Goal: Task Accomplishment & Management: Manage account settings

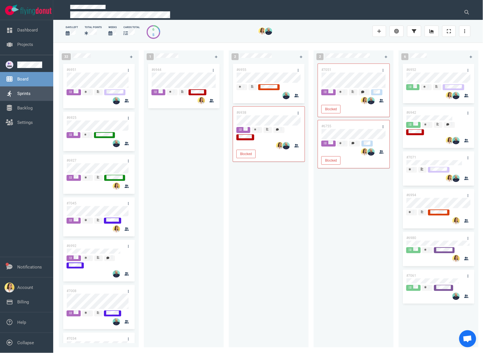
click at [31, 96] on link "Sprints" at bounding box center [23, 93] width 13 height 5
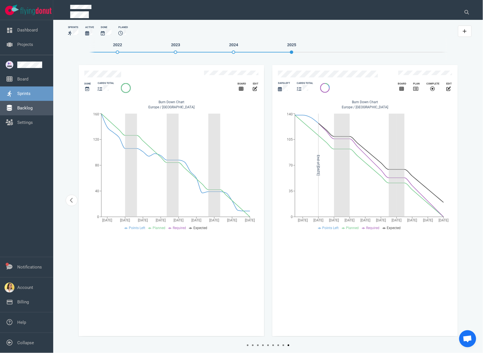
click at [33, 105] on link "Backlog" at bounding box center [24, 107] width 15 height 5
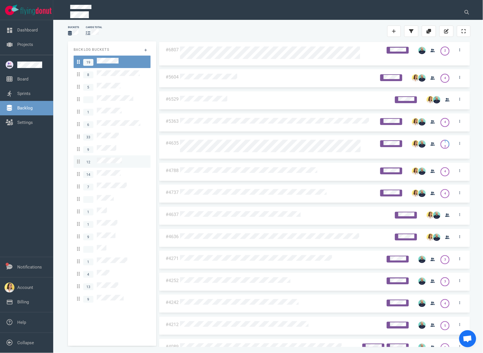
click at [116, 156] on link "12" at bounding box center [112, 161] width 77 height 12
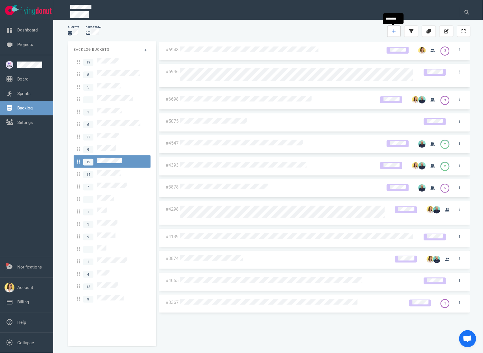
click at [388, 28] on link at bounding box center [395, 31] width 14 height 11
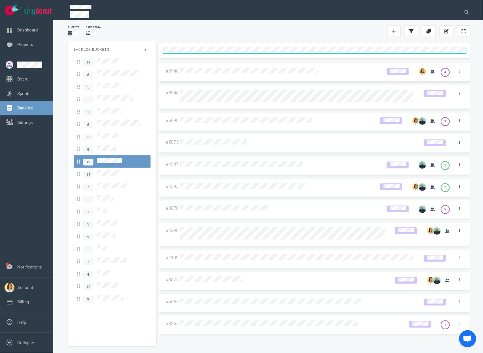
click at [347, 31] on div at bounding box center [317, 31] width 141 height 7
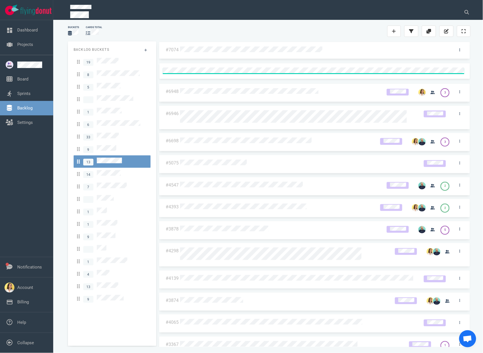
click at [322, 48] on div at bounding box center [314, 50] width 269 height 8
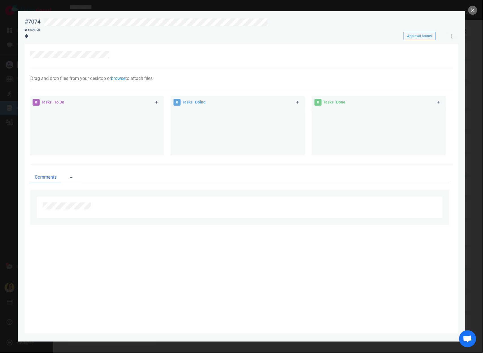
click at [449, 38] on link at bounding box center [451, 35] width 9 height 7
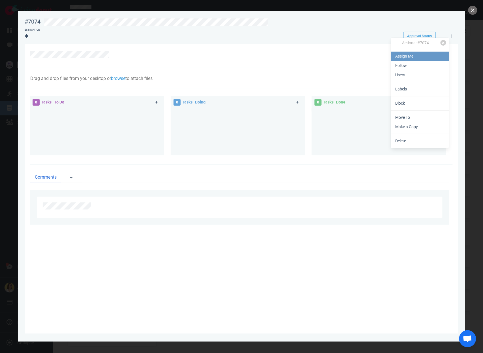
click at [438, 59] on link "Assign Me" at bounding box center [420, 56] width 58 height 9
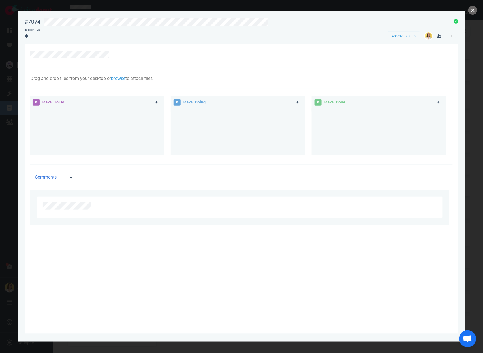
click at [449, 38] on link at bounding box center [451, 35] width 9 height 7
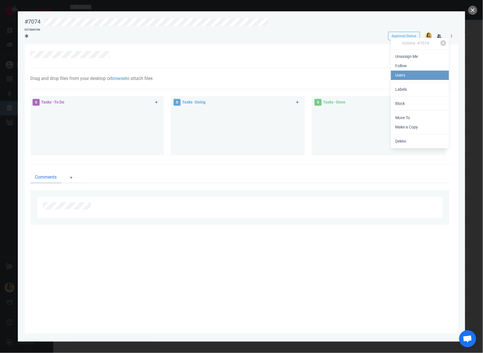
click at [429, 74] on link "Users" at bounding box center [420, 75] width 58 height 9
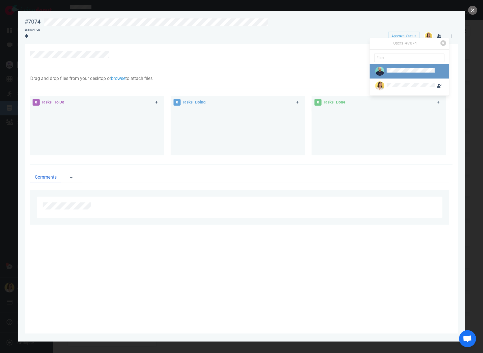
click at [402, 67] on div at bounding box center [405, 71] width 61 height 9
click at [389, 81] on button "Assign" at bounding box center [397, 81] width 18 height 9
click at [452, 35] on icon at bounding box center [452, 36] width 1 height 3
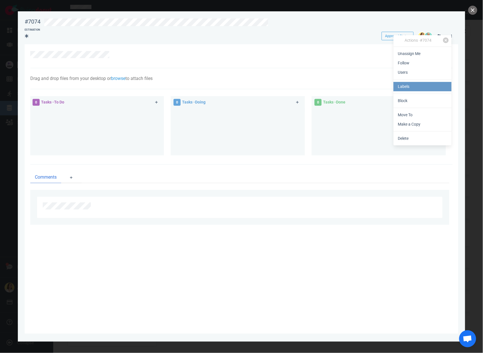
click at [430, 83] on link "Labels" at bounding box center [423, 86] width 58 height 9
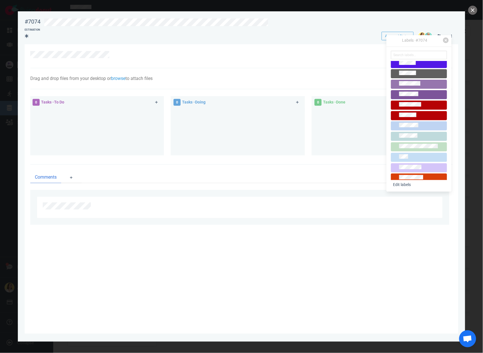
scroll to position [23, 0]
click at [235, 61] on div at bounding box center [241, 56] width 423 height 24
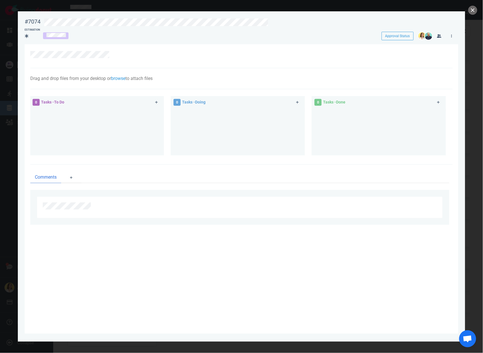
click at [118, 55] on div at bounding box center [238, 54] width 417 height 7
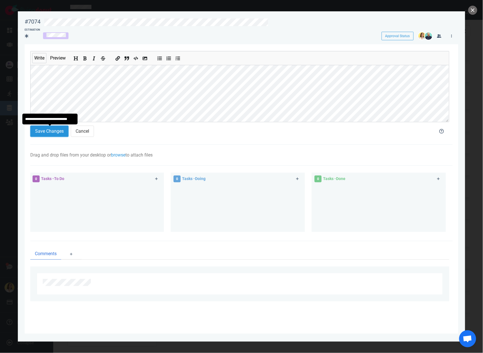
click at [60, 129] on button "Save Changes" at bounding box center [49, 131] width 38 height 11
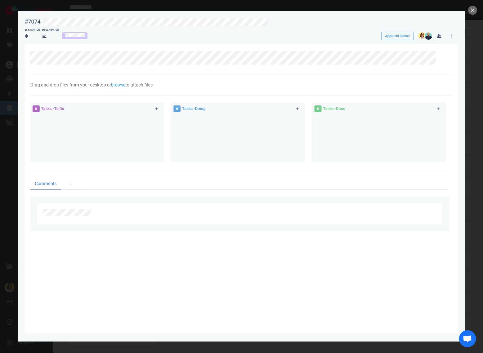
click at [75, 121] on div at bounding box center [97, 136] width 128 height 43
click at [160, 108] on link at bounding box center [156, 108] width 9 height 7
click at [211, 111] on div "0 Tasks - Doing" at bounding box center [231, 109] width 123 height 14
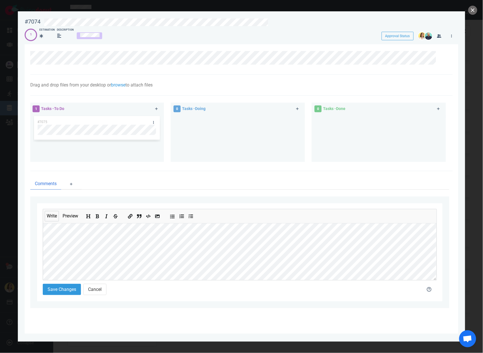
click at [173, 218] on icon "Add unordered list" at bounding box center [172, 216] width 5 height 5
click at [62, 293] on button "Save Changes" at bounding box center [62, 288] width 38 height 11
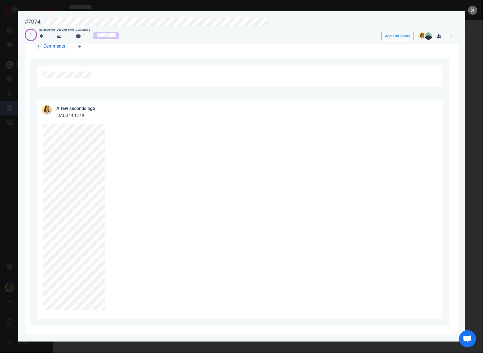
scroll to position [142, 0]
click at [112, 120] on link at bounding box center [111, 123] width 9 height 7
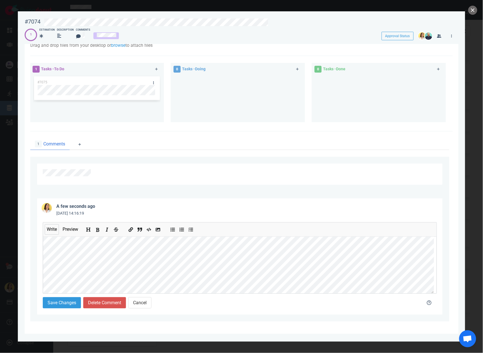
click at [101, 229] on button "Add bold text" at bounding box center [97, 228] width 7 height 6
click at [97, 229] on button "Add bold text" at bounding box center [97, 228] width 7 height 6
click at [97, 230] on icon "Add bold text" at bounding box center [97, 230] width 5 height 5
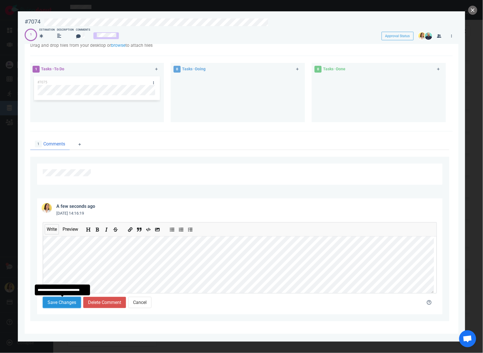
click at [65, 300] on button "Save Changes" at bounding box center [62, 302] width 38 height 11
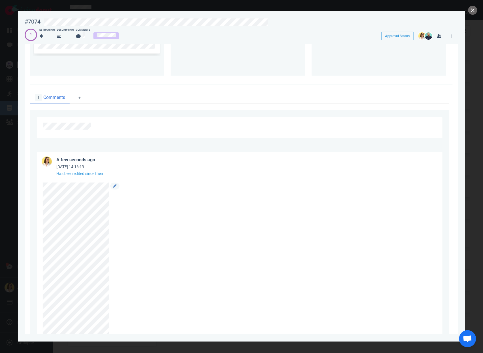
scroll to position [0, 0]
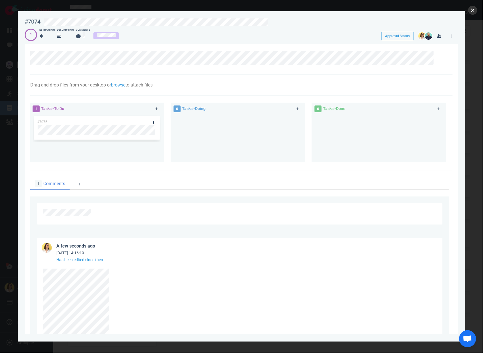
click at [475, 8] on button "close" at bounding box center [473, 10] width 9 height 9
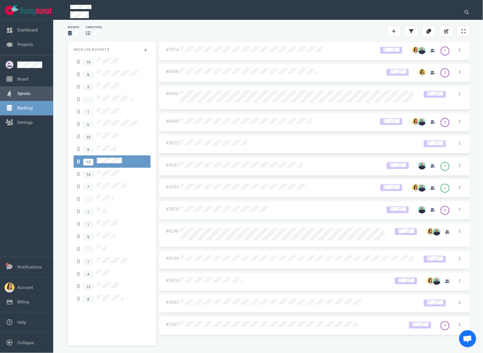
click at [31, 91] on link "Sprints" at bounding box center [23, 93] width 13 height 5
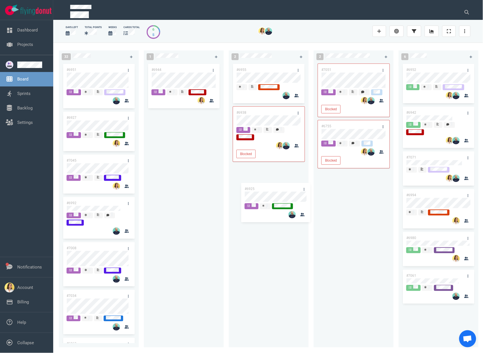
click at [277, 192] on div "32 #6951 #6925 #6927 #7045 #6992 #7008 #7034 #6963 #6969 #6735 #6947 #6662 #698…" at bounding box center [268, 198] width 430 height 310
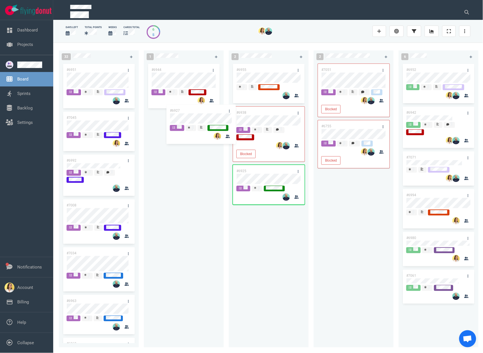
drag, startPoint x: 91, startPoint y: 119, endPoint x: 195, endPoint y: 111, distance: 103.7
click at [195, 111] on div "32 #6951 #6927 #7045 #6992 #7008 #7034 #6963 #6969 #6735 #6947 #6662 #6987 #676…" at bounding box center [268, 198] width 430 height 310
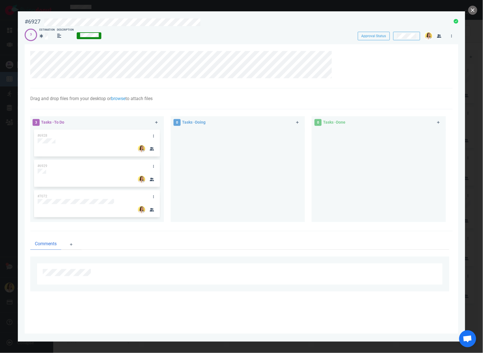
click at [138, 18] on div at bounding box center [244, 21] width 407 height 13
click at [207, 165] on div at bounding box center [238, 172] width 128 height 89
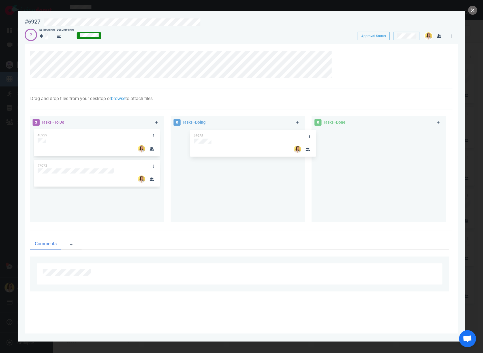
drag, startPoint x: 102, startPoint y: 133, endPoint x: 258, endPoint y: 133, distance: 156.1
click at [258, 133] on div "3 Tasks - To Do #6928 #6929 #7072 #6928 0 Tasks - Doing 0 Tasks - Done" at bounding box center [240, 170] width 426 height 115
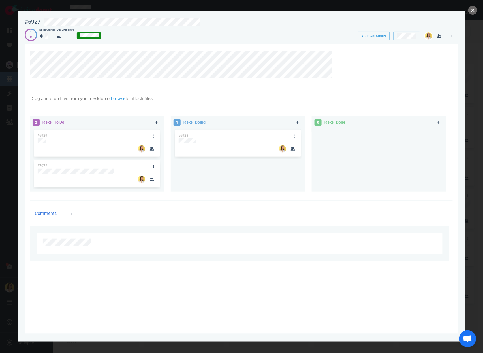
click at [167, 247] on div at bounding box center [240, 244] width 394 height 10
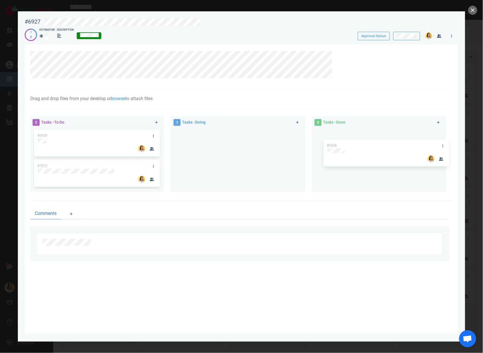
drag, startPoint x: 220, startPoint y: 135, endPoint x: 366, endPoint y: 145, distance: 146.5
click at [371, 144] on div "2 Tasks - To Do #6929 #7072 1 Tasks - Doing #6928 #6928 0 Tasks - Done" at bounding box center [240, 155] width 426 height 84
click at [230, 160] on div at bounding box center [238, 157] width 128 height 59
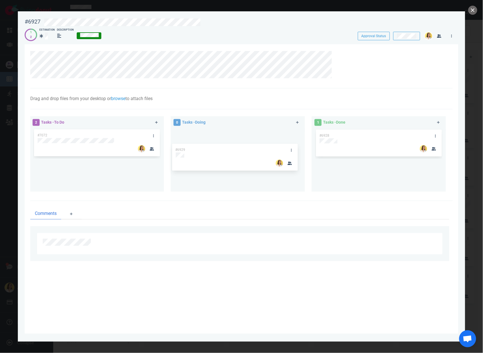
drag, startPoint x: 89, startPoint y: 129, endPoint x: 227, endPoint y: 143, distance: 138.7
click at [227, 143] on div "2 Tasks - To Do #6929 #7072 #6929 0 Tasks - Doing 1 Tasks - Done #6928" at bounding box center [240, 155] width 426 height 84
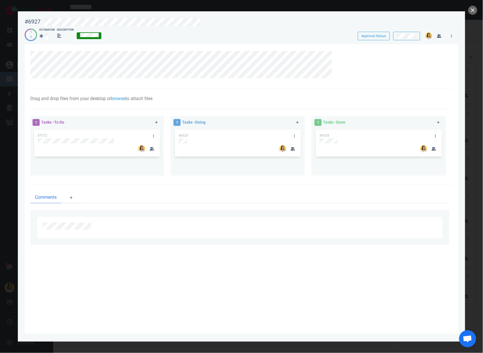
click at [222, 129] on div "#6929" at bounding box center [232, 135] width 115 height 12
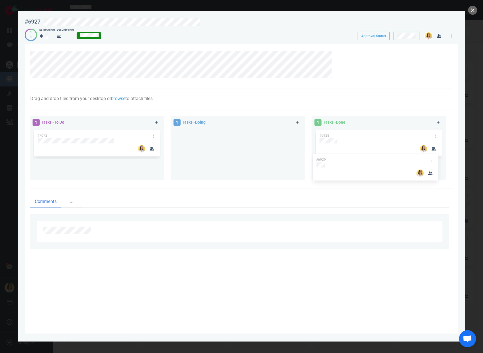
drag, startPoint x: 222, startPoint y: 134, endPoint x: 360, endPoint y: 158, distance: 139.8
click at [360, 158] on div "1 Tasks - To Do #7072 1 Tasks - Doing #6929 #6929 1 Tasks - Done #6928" at bounding box center [240, 149] width 426 height 73
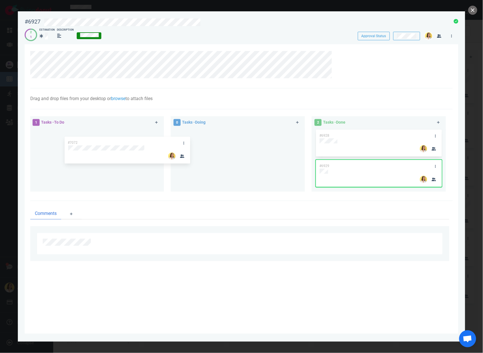
drag, startPoint x: 84, startPoint y: 129, endPoint x: 199, endPoint y: 138, distance: 115.7
click at [199, 138] on div "1 Tasks - To Do #7072 #7072 0 Tasks - Doing 2 Tasks - Done #6928 #6929" at bounding box center [240, 155] width 426 height 84
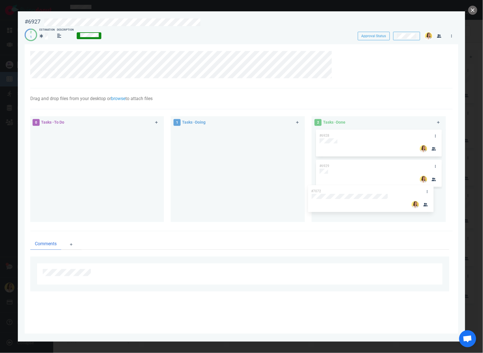
drag, startPoint x: 240, startPoint y: 130, endPoint x: 373, endPoint y: 186, distance: 144.1
click at [373, 186] on div "0 Tasks - To Do 1 Tasks - Doing #7072 #7072 2 Tasks - Done #6928 #6929" at bounding box center [240, 170] width 426 height 115
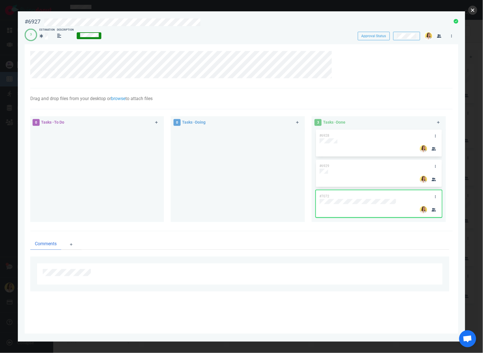
click at [477, 9] on button "close" at bounding box center [473, 10] width 9 height 9
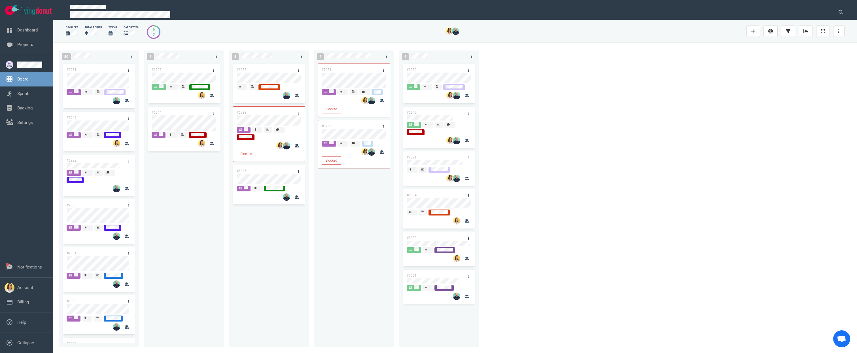
click at [235, 194] on div "#6925" at bounding box center [268, 184] width 71 height 39
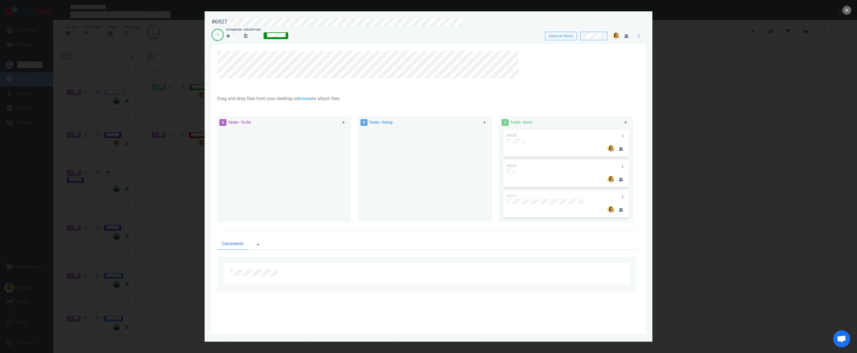
drag, startPoint x: 422, startPoint y: 37, endPoint x: 447, endPoint y: 36, distance: 24.4
click at [422, 37] on div "3 Estimation Description" at bounding box center [372, 34] width 323 height 13
click at [483, 10] on button "close" at bounding box center [846, 10] width 9 height 9
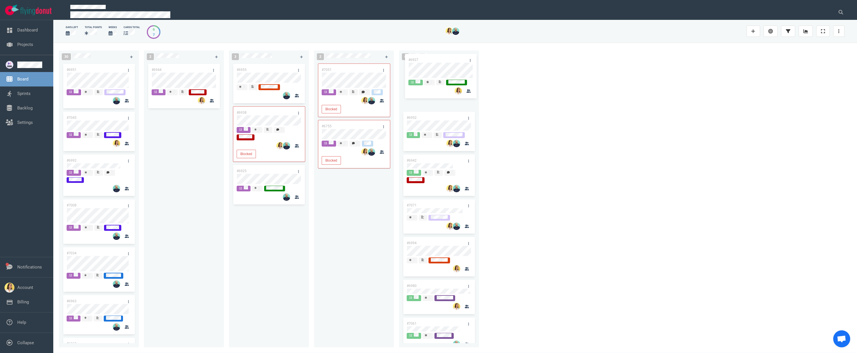
drag, startPoint x: 174, startPoint y: 71, endPoint x: 431, endPoint y: 61, distance: 257.5
click at [431, 61] on div "30 #6951 #7045 #6992 #7008 #7034 #6963 #6969 #6735 #6947 #6662 #6987 #6767 #688…" at bounding box center [455, 198] width 804 height 310
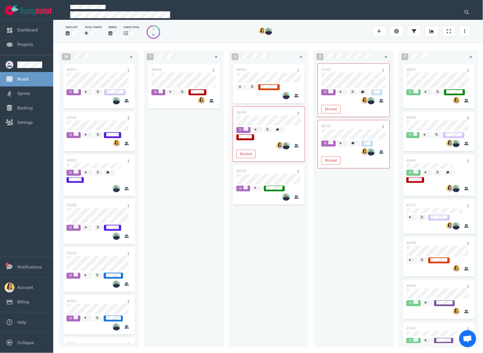
click at [192, 149] on div "#6944" at bounding box center [183, 202] width 73 height 278
click at [172, 117] on div "#6944" at bounding box center [183, 202] width 73 height 278
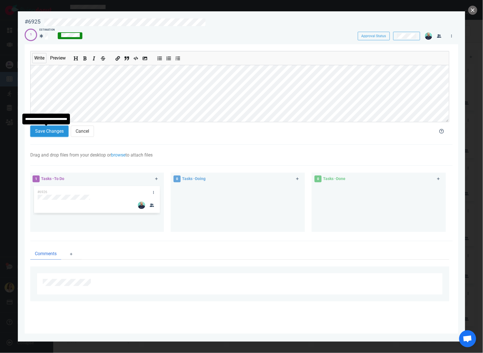
click at [63, 133] on button "Save Changes" at bounding box center [49, 131] width 38 height 11
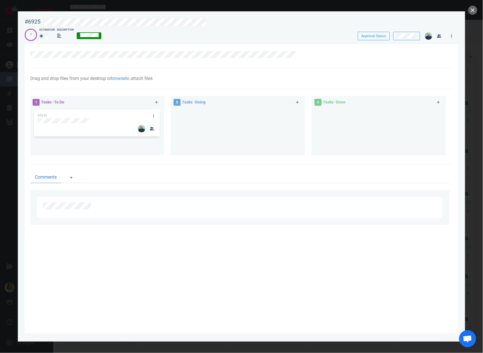
click at [452, 35] on icon at bounding box center [452, 35] width 1 height 3
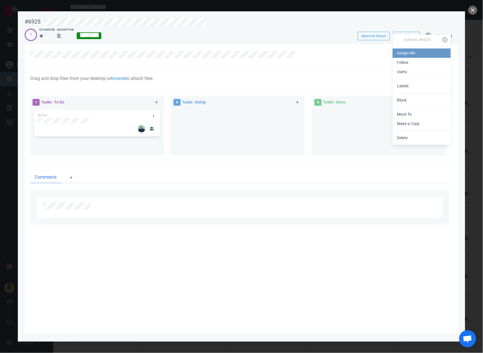
click at [439, 56] on link "Assign Me" at bounding box center [422, 52] width 58 height 9
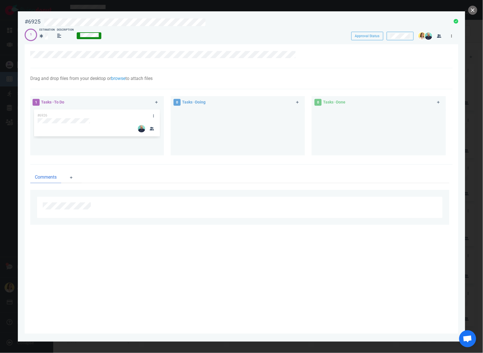
click at [453, 36] on link at bounding box center [451, 35] width 9 height 7
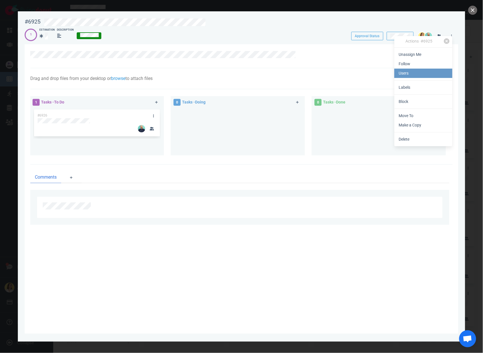
click at [432, 71] on link "Users" at bounding box center [424, 73] width 58 height 9
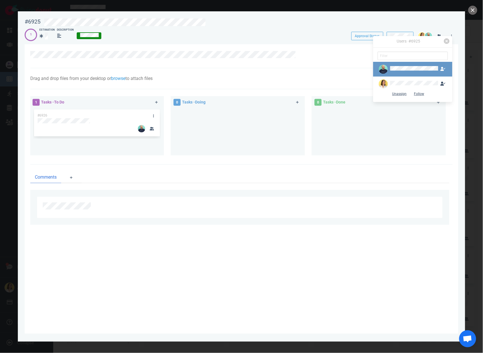
click at [394, 71] on div at bounding box center [414, 69] width 48 height 6
click at [396, 79] on button "Unassign" at bounding box center [400, 79] width 22 height 9
click at [391, 145] on div at bounding box center [379, 129] width 128 height 43
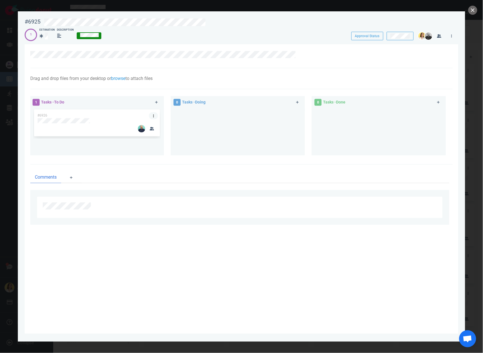
click at [156, 114] on link at bounding box center [153, 115] width 9 height 7
click at [160, 134] on link "Assign Me" at bounding box center [185, 132] width 58 height 9
click at [254, 135] on div at bounding box center [238, 129] width 128 height 43
click at [154, 115] on icon at bounding box center [153, 115] width 1 height 3
click at [162, 143] on link "Users" at bounding box center [183, 142] width 58 height 9
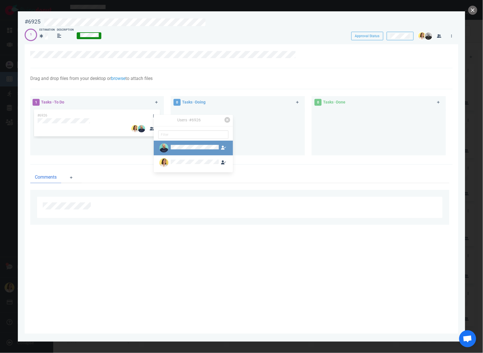
click at [157, 143] on link at bounding box center [193, 148] width 79 height 15
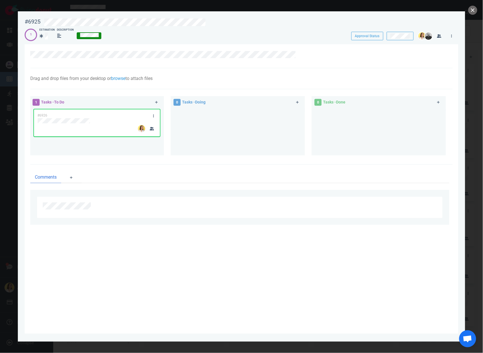
click at [272, 123] on div at bounding box center [238, 129] width 128 height 43
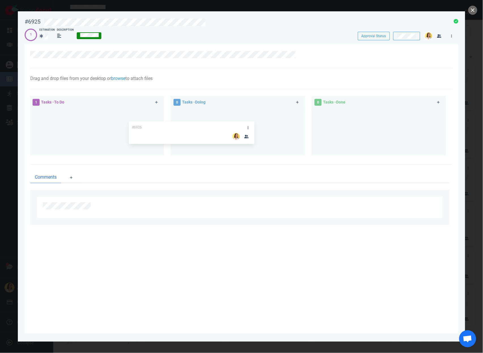
drag, startPoint x: 122, startPoint y: 111, endPoint x: 216, endPoint y: 123, distance: 95.4
click at [216, 123] on div "1 Tasks - To Do #6926 #6926 0 Tasks - Doing 0 Tasks - Done" at bounding box center [240, 127] width 426 height 68
click at [306, 58] on div at bounding box center [301, 54] width 9 height 7
click at [301, 55] on icon at bounding box center [301, 54] width 3 height 3
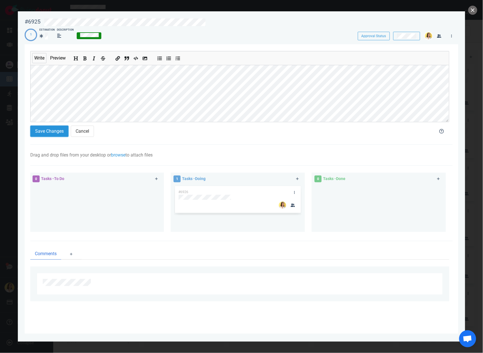
click at [50, 134] on button "Save Changes" at bounding box center [49, 131] width 38 height 11
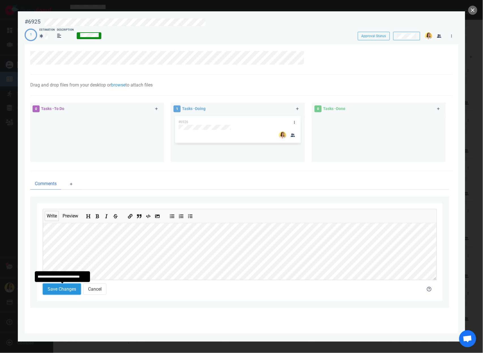
click at [57, 291] on button "Save Changes" at bounding box center [62, 288] width 38 height 11
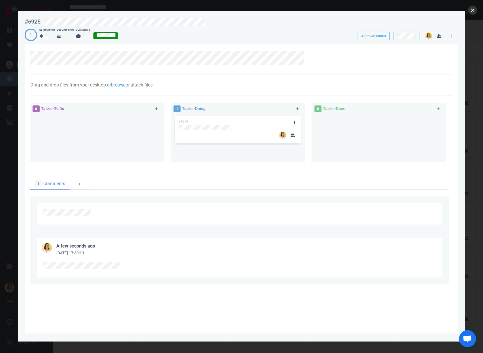
click at [473, 12] on button "close" at bounding box center [473, 10] width 9 height 9
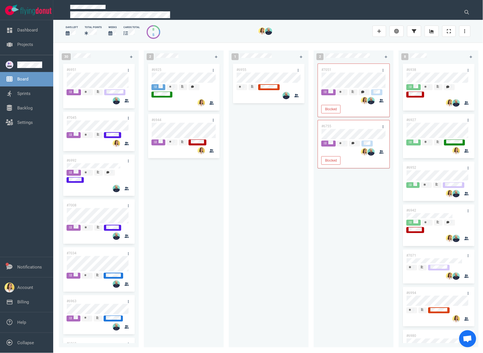
click at [196, 205] on div "#6925 #6944" at bounding box center [183, 202] width 73 height 278
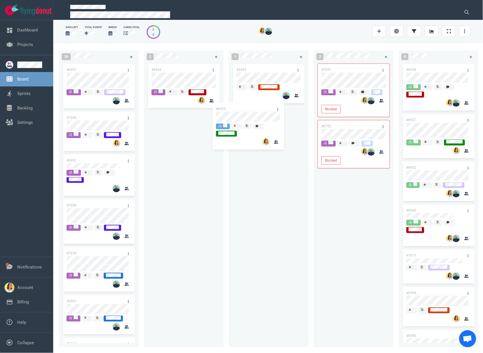
drag, startPoint x: 204, startPoint y: 70, endPoint x: 271, endPoint y: 111, distance: 78.7
click at [270, 110] on div "30 #6951 #7045 #6992 #7008 #7034 #6963 #6969 #6735 #6947 #6662 #6987 #6767 #688…" at bounding box center [268, 198] width 430 height 310
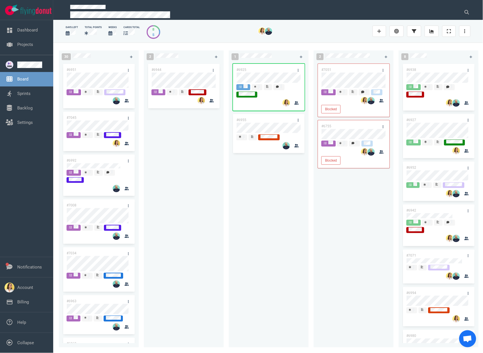
click at [168, 213] on div "#6944" at bounding box center [183, 202] width 73 height 278
